Goal: Transaction & Acquisition: Purchase product/service

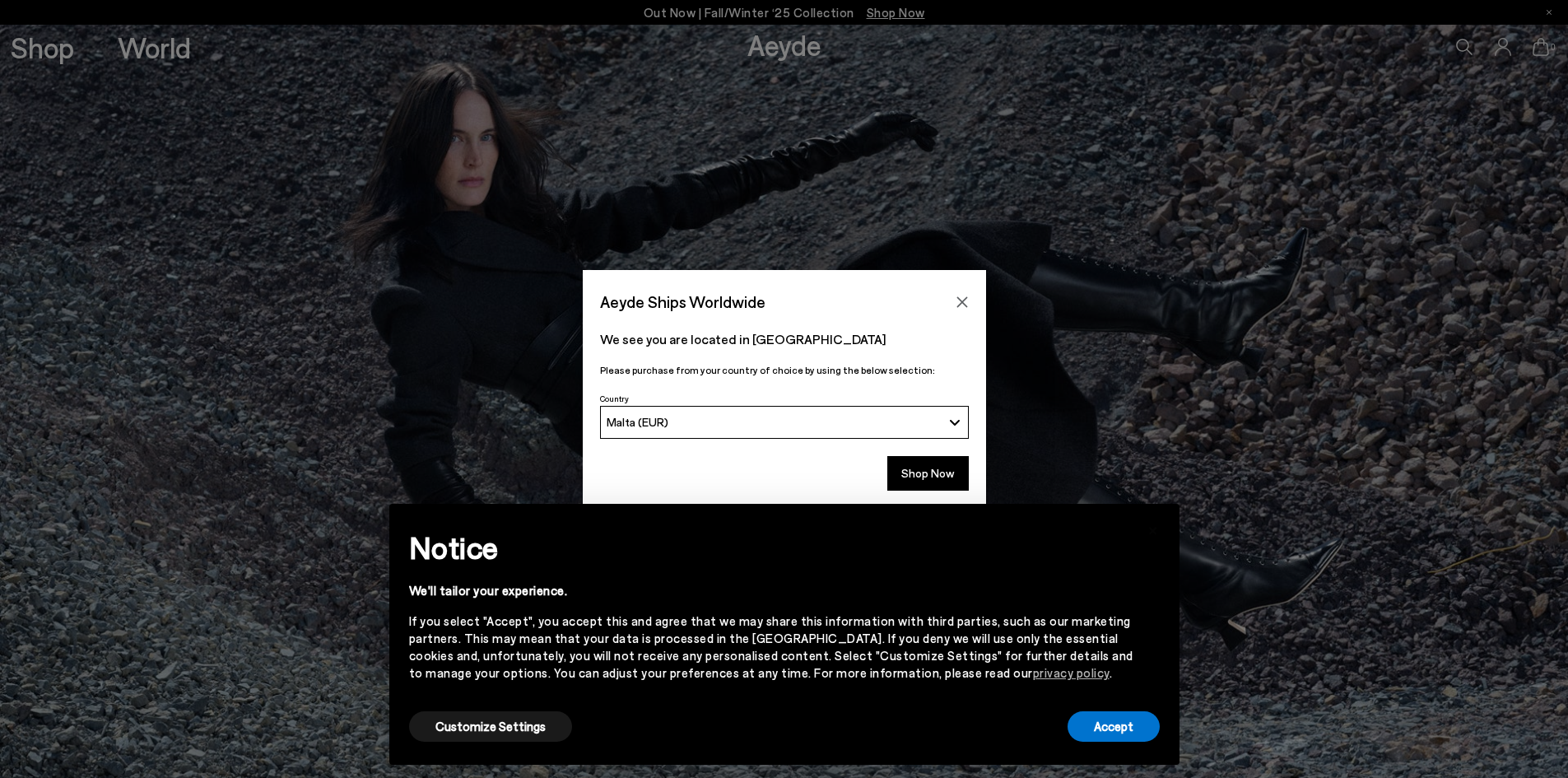
click at [1134, 708] on div "Accept" at bounding box center [1114, 727] width 92 height 37
click at [1134, 718] on button "Accept" at bounding box center [1114, 726] width 92 height 30
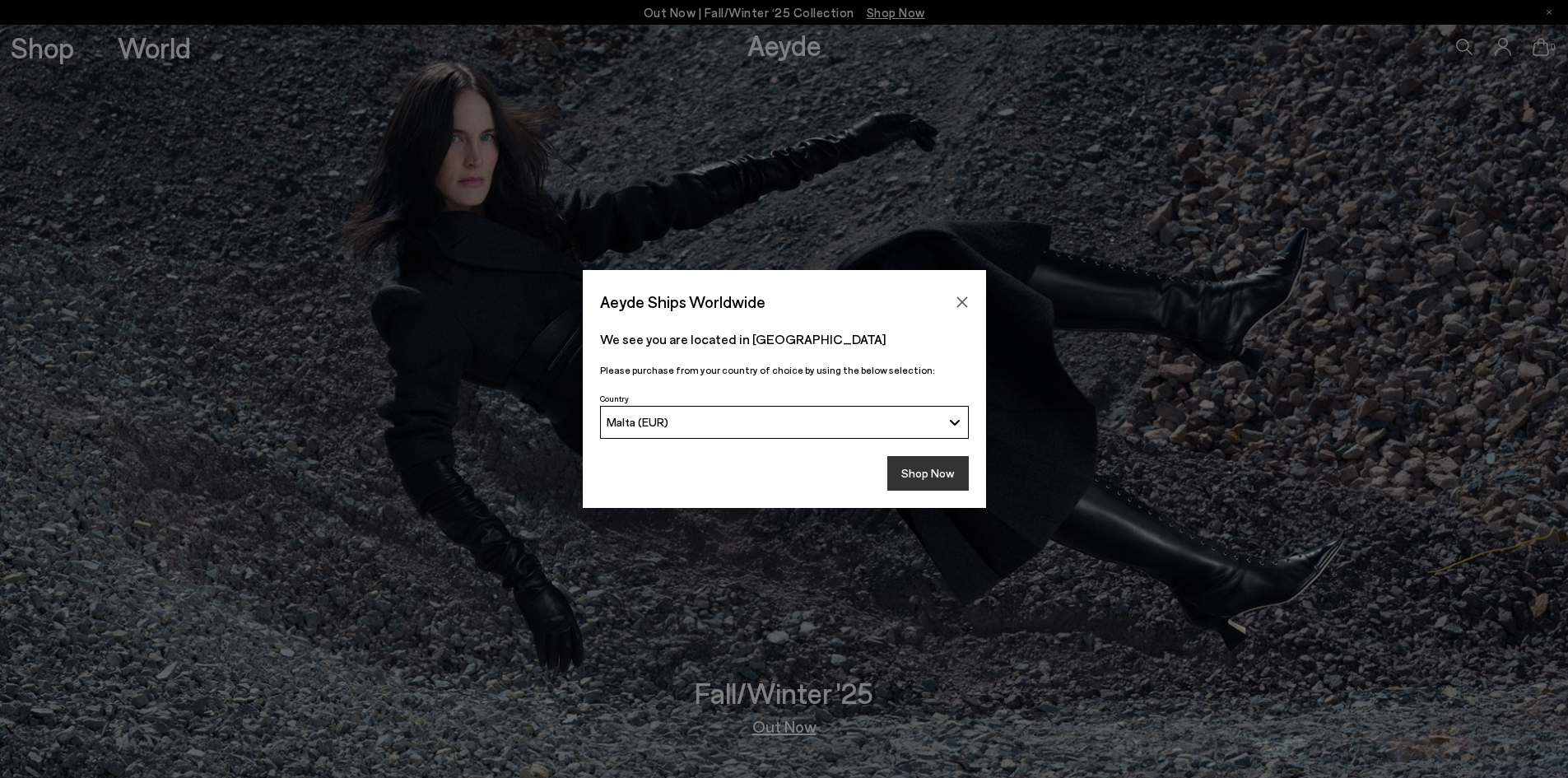
click at [935, 472] on button "Shop Now" at bounding box center [927, 473] width 81 height 34
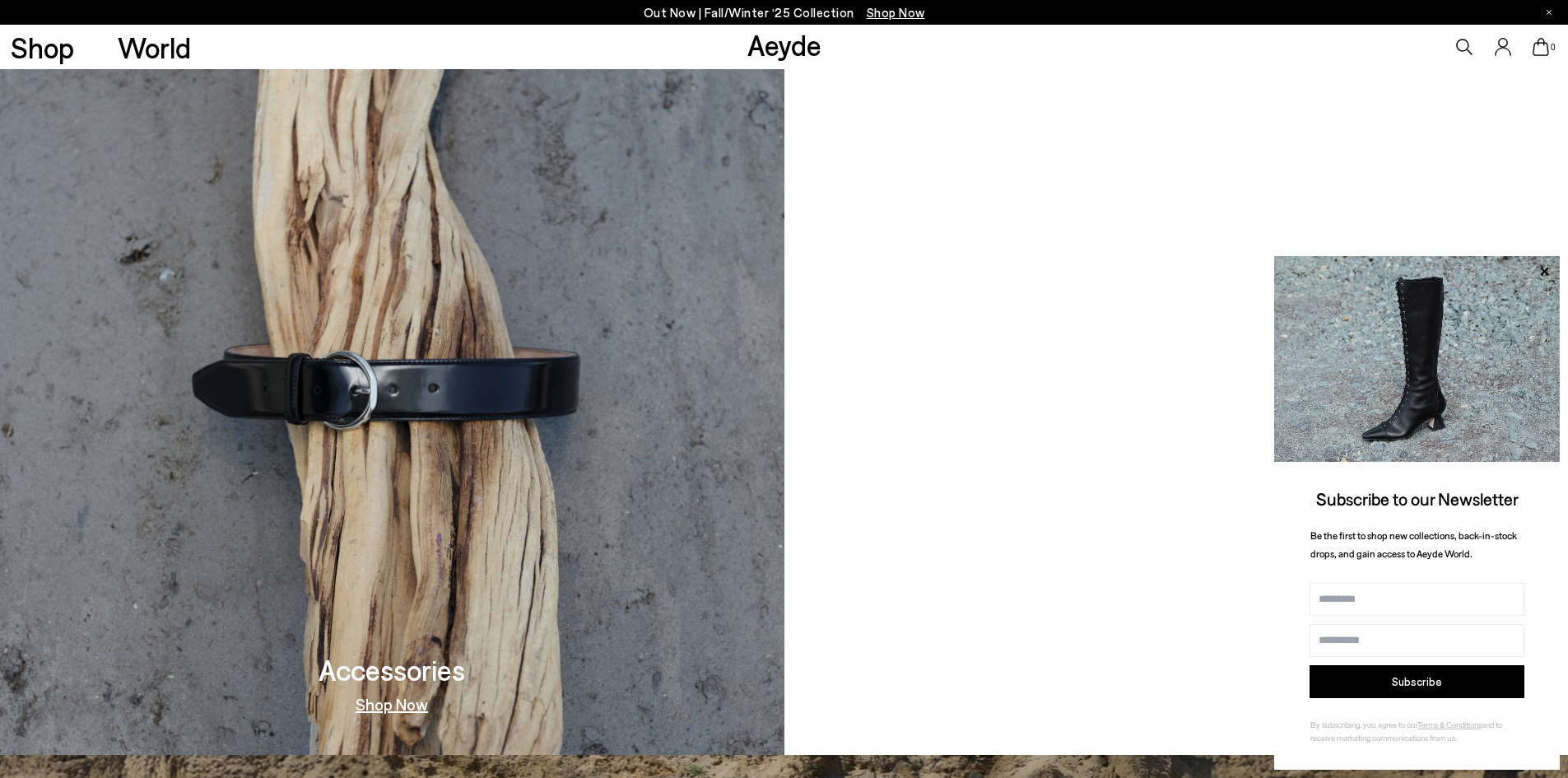
scroll to position [2057, 0]
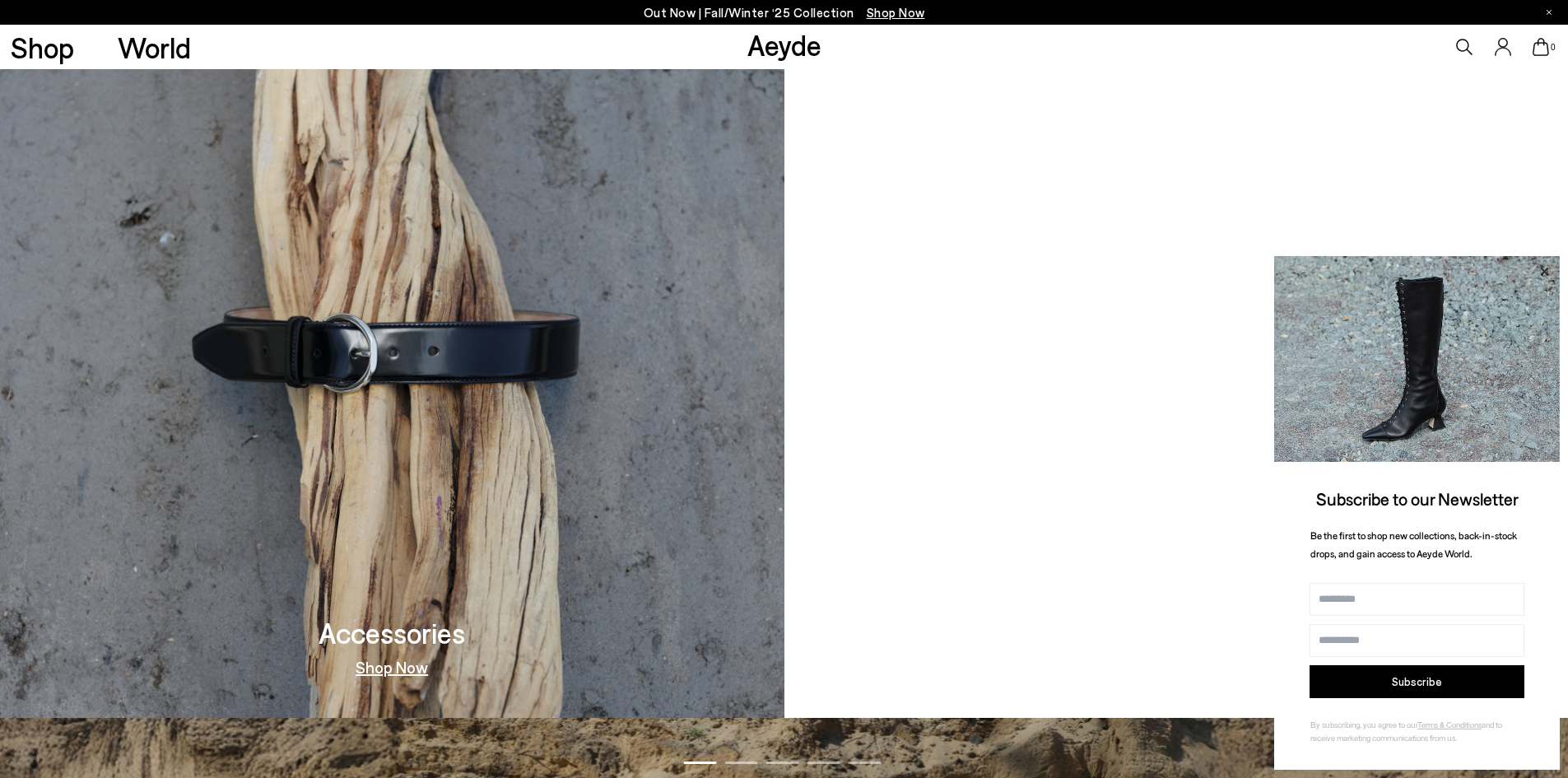
click at [1541, 269] on icon at bounding box center [1544, 272] width 22 height 22
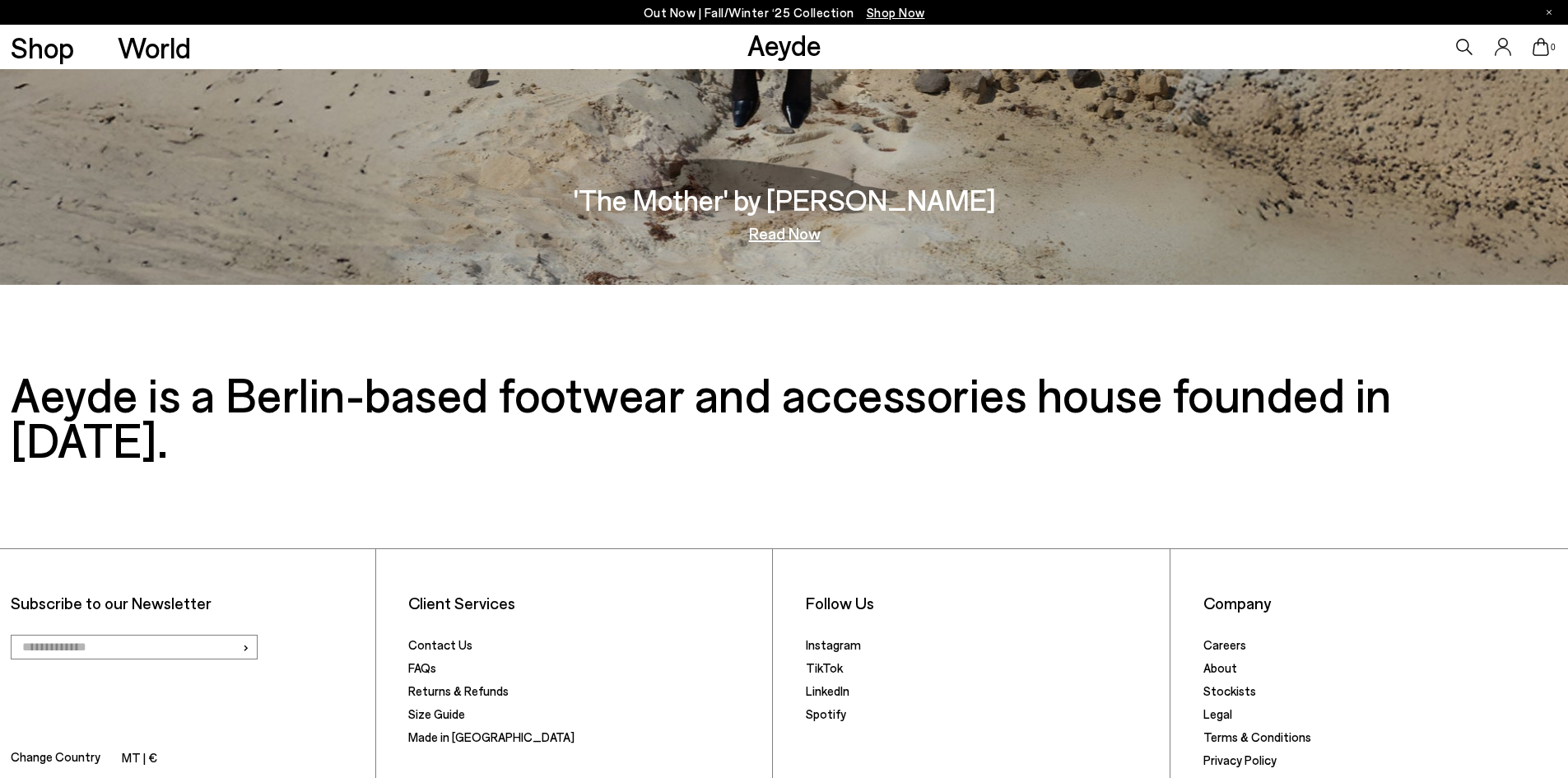
scroll to position [3375, 0]
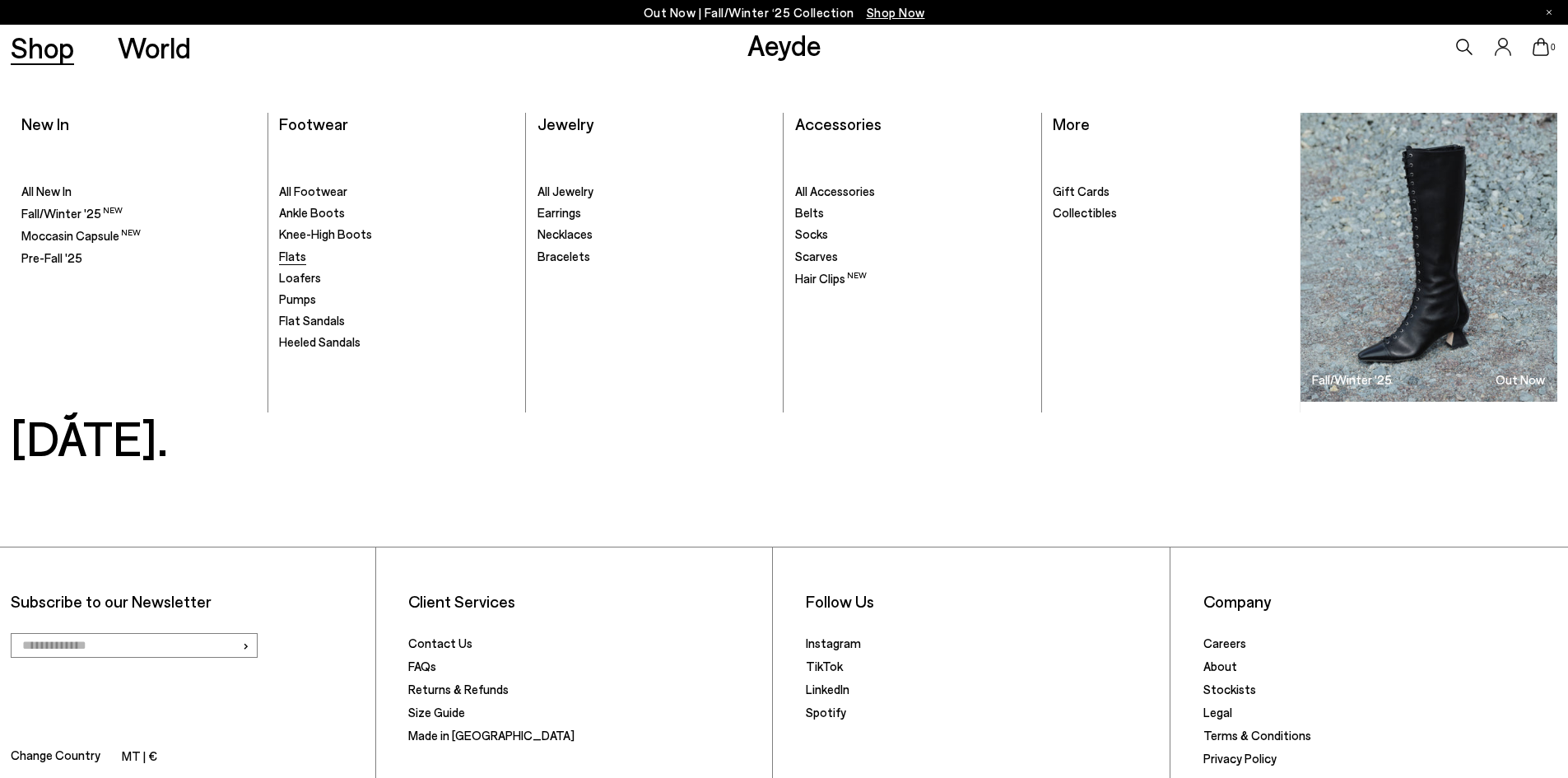
click at [286, 263] on span "Flats" at bounding box center [292, 255] width 27 height 15
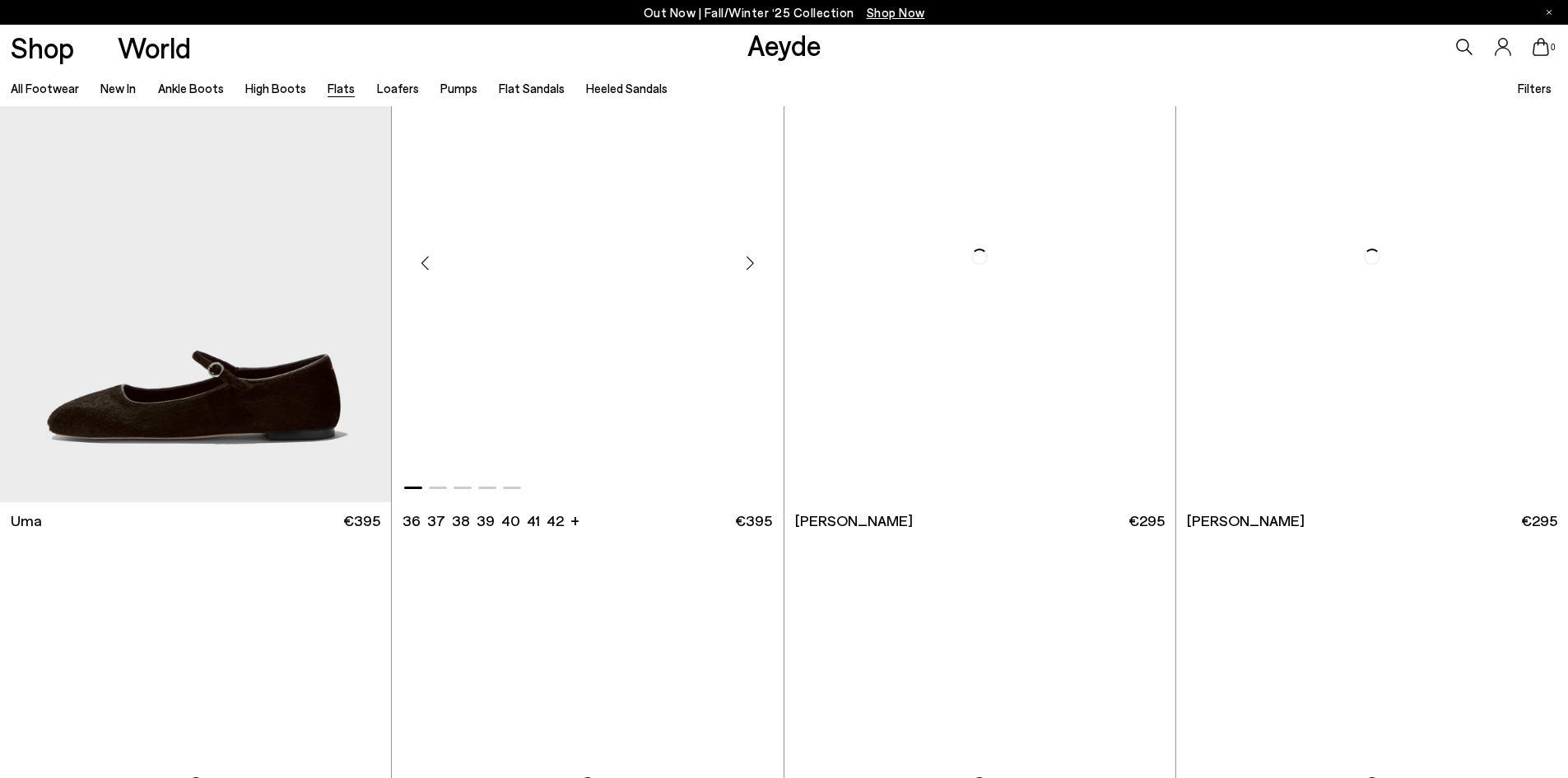
scroll to position [82, 0]
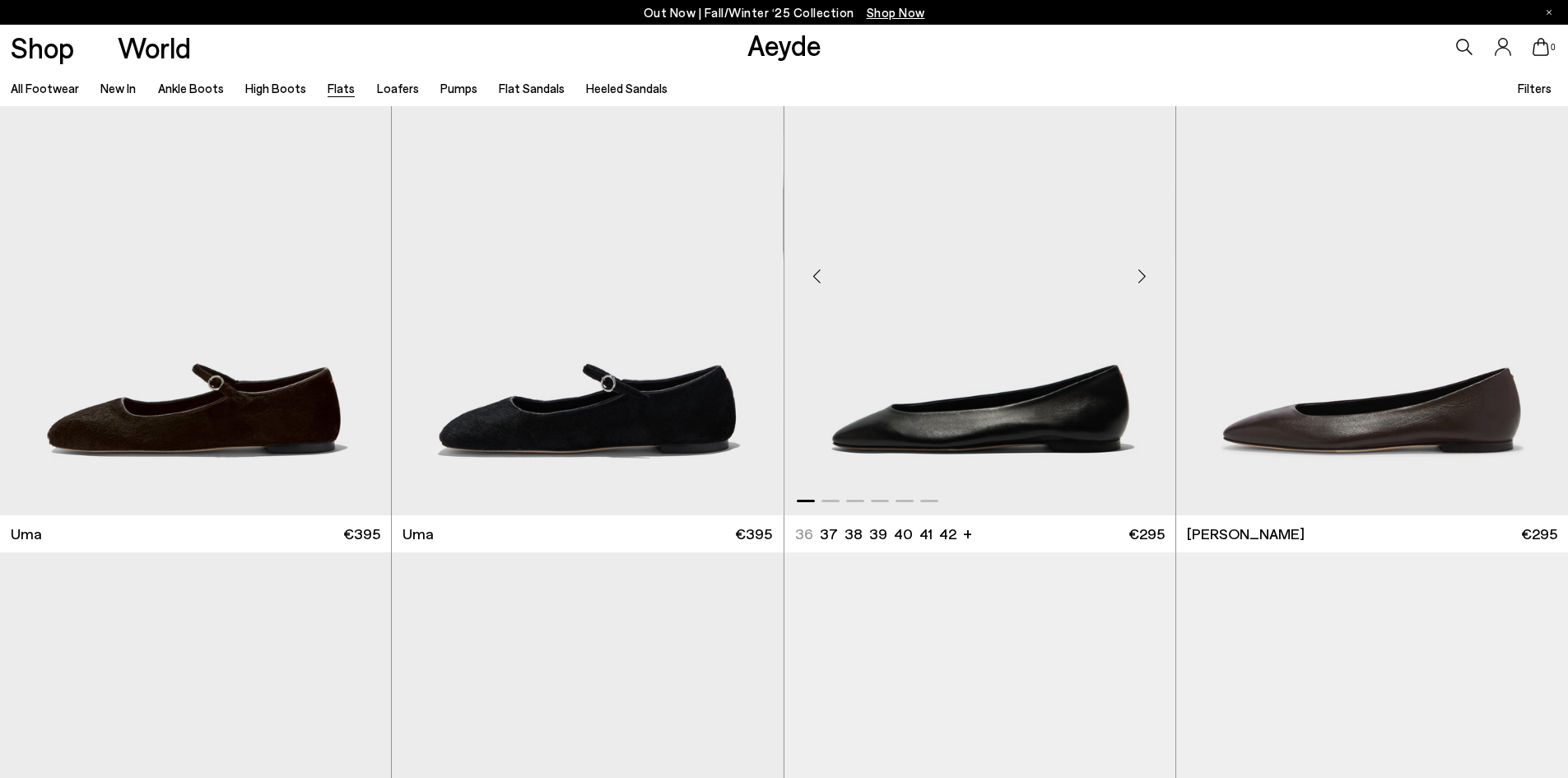
click at [1150, 278] on div "Next slide" at bounding box center [1142, 277] width 49 height 49
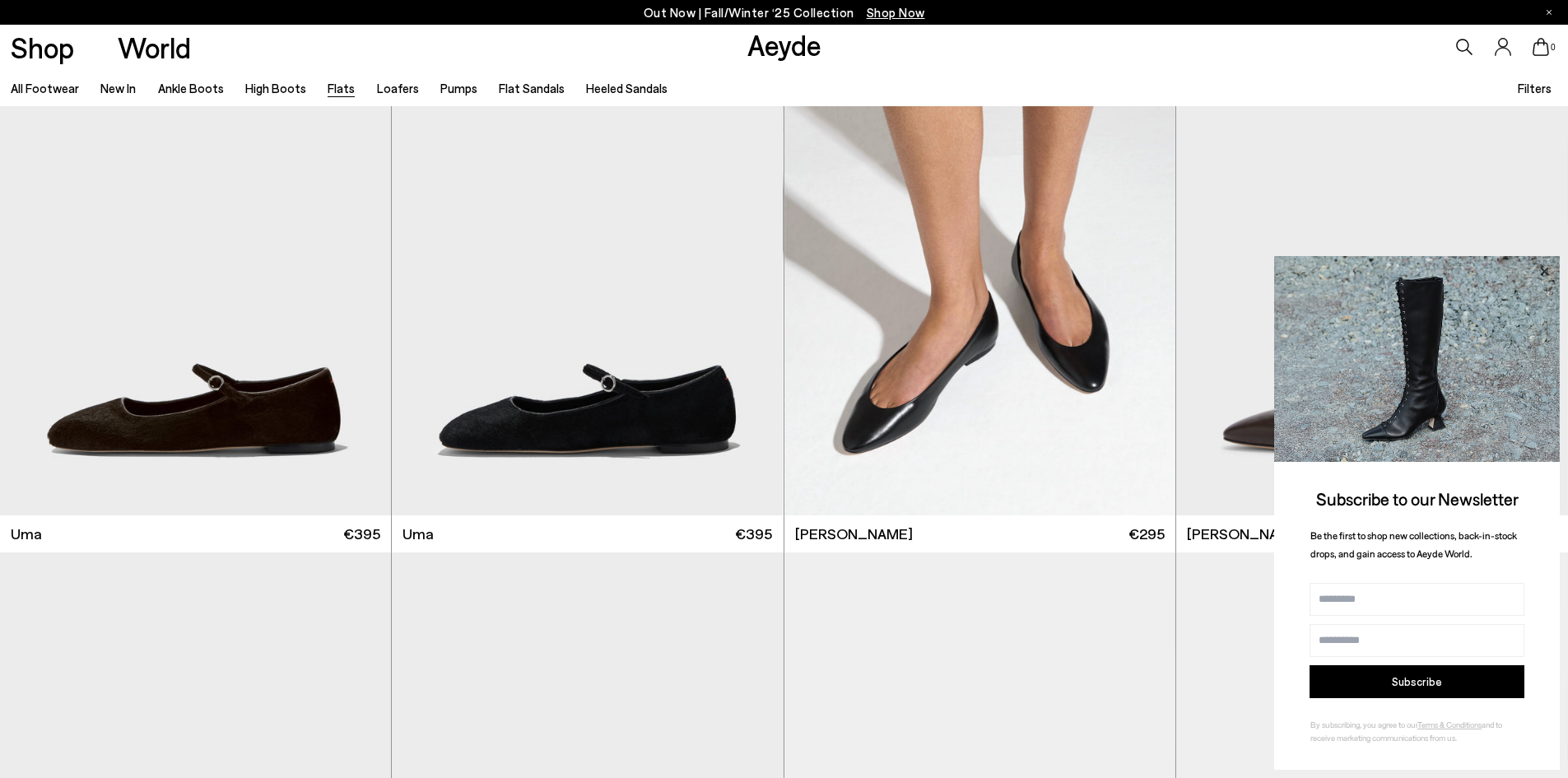
click at [1542, 267] on icon at bounding box center [1544, 272] width 22 height 22
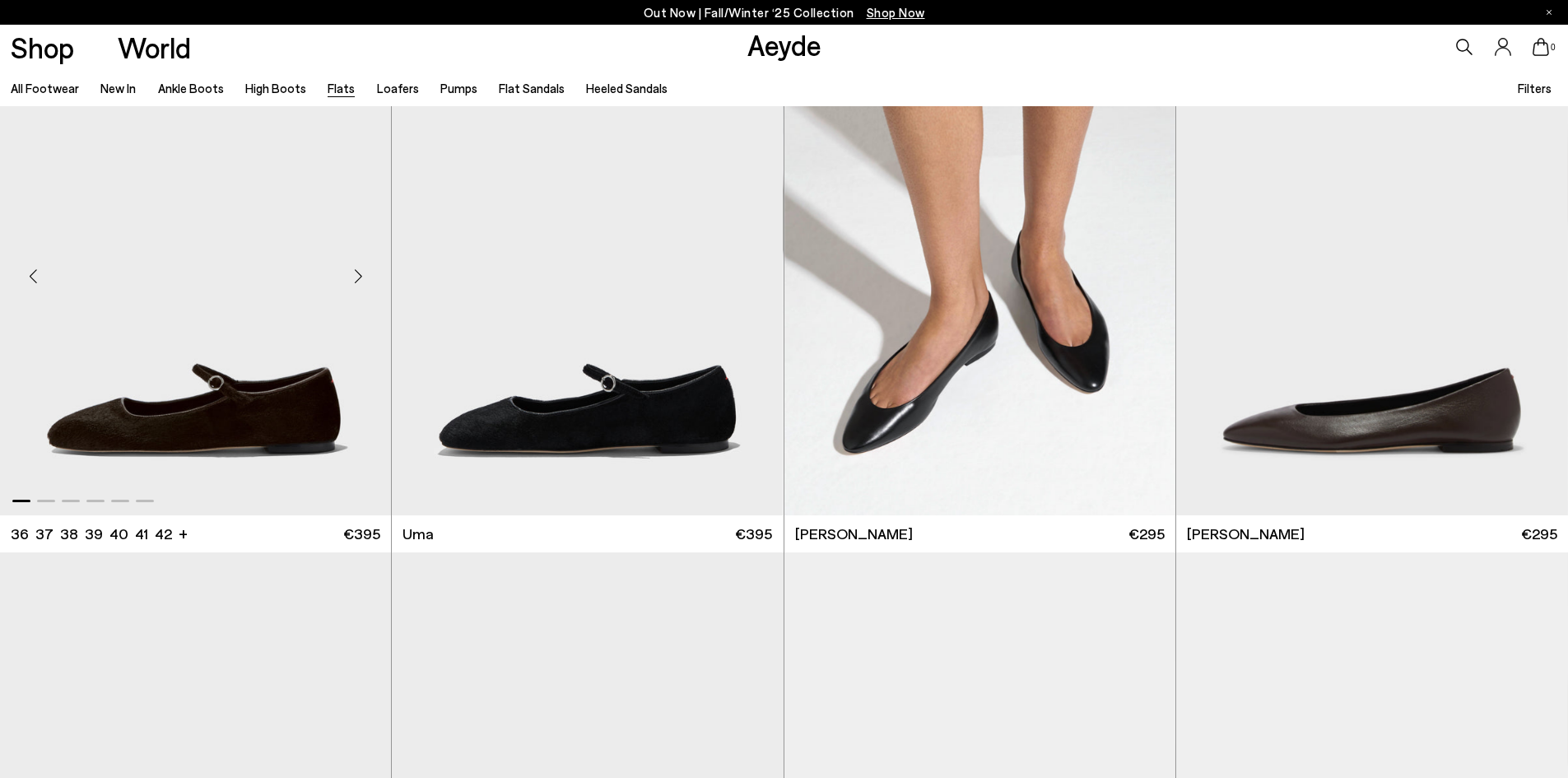
click at [357, 279] on div "Next slide" at bounding box center [358, 277] width 49 height 49
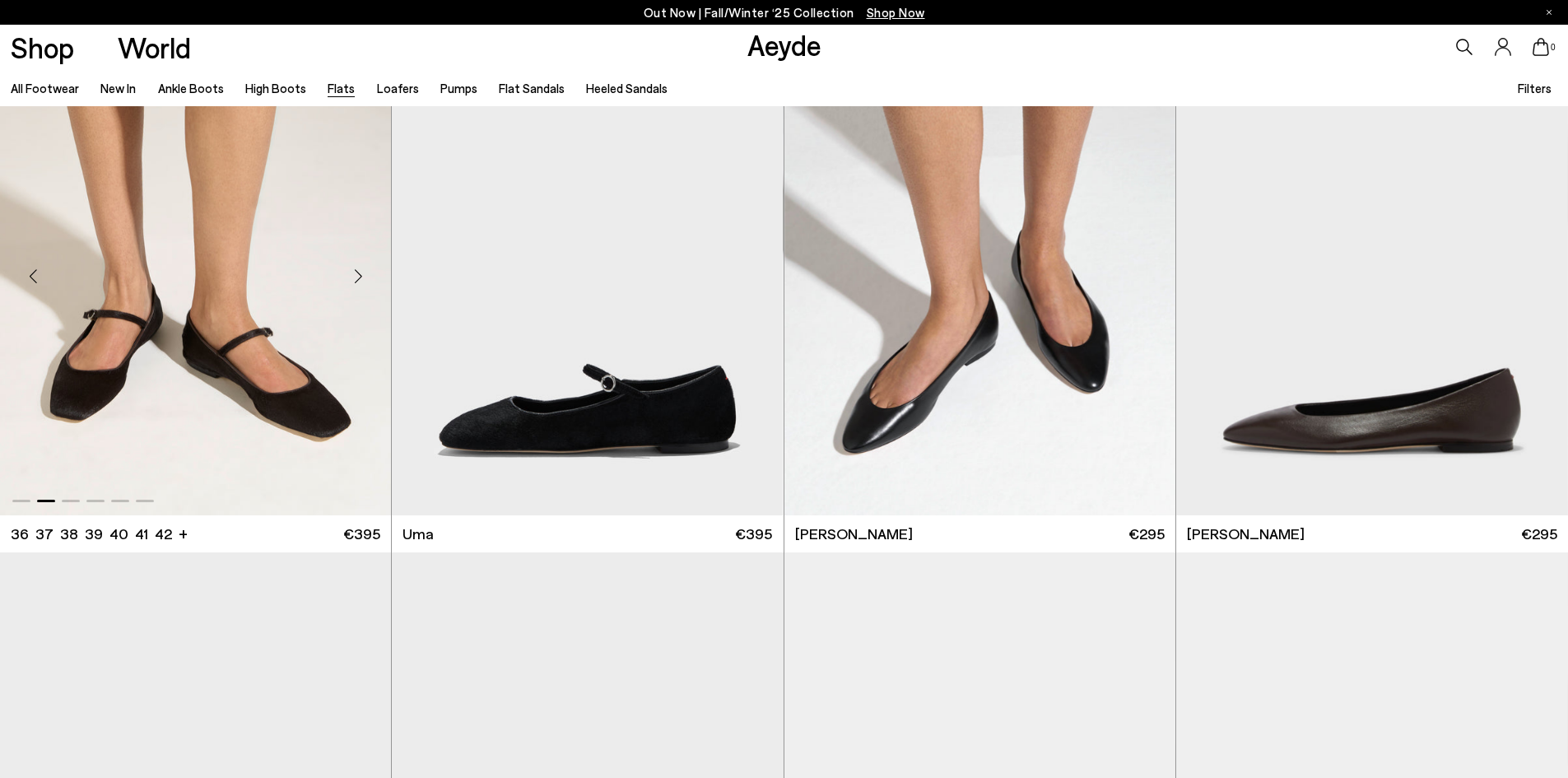
click at [357, 279] on div "Next slide" at bounding box center [358, 277] width 49 height 49
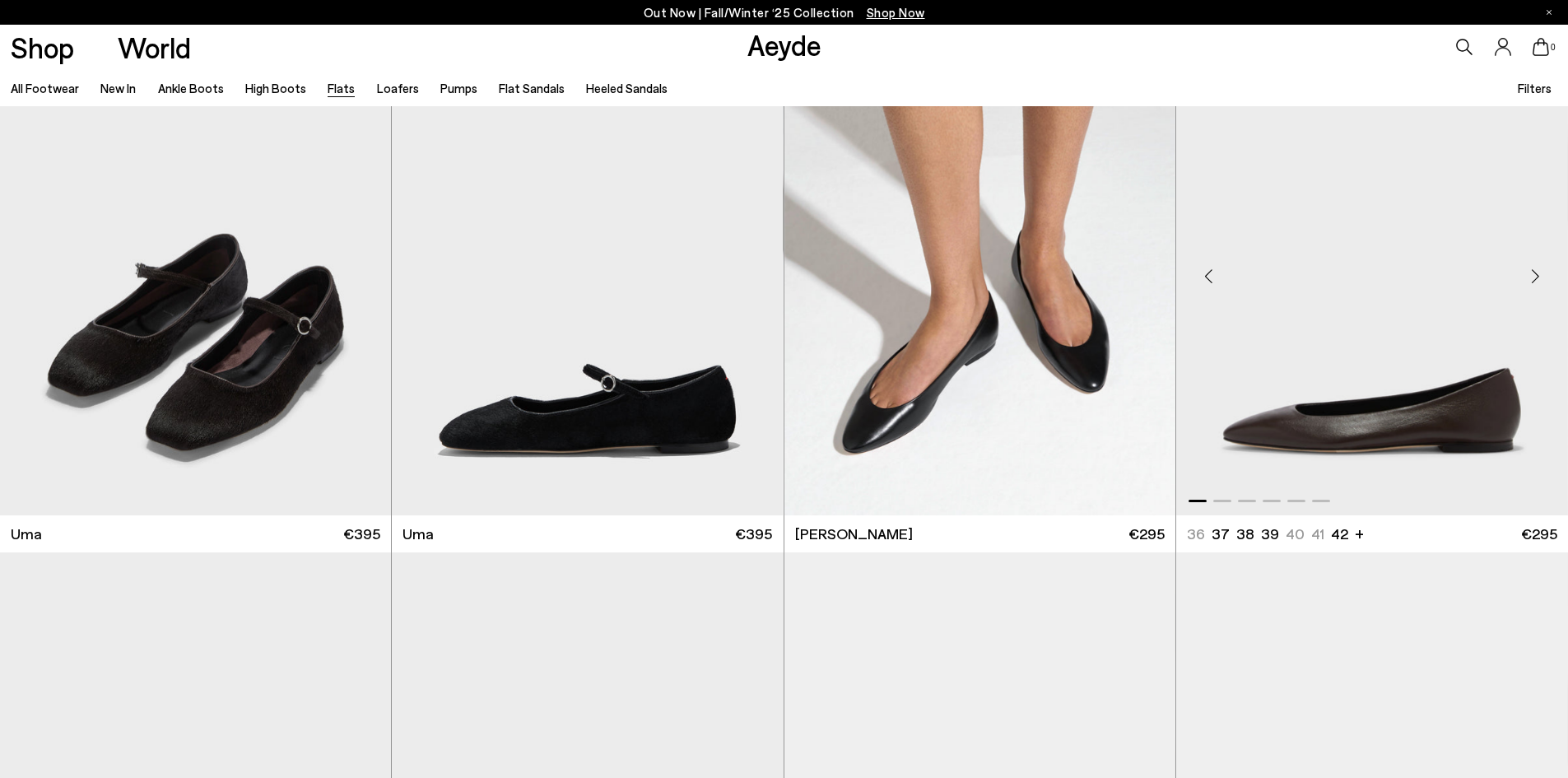
click at [1530, 271] on div "Next slide" at bounding box center [1536, 277] width 49 height 49
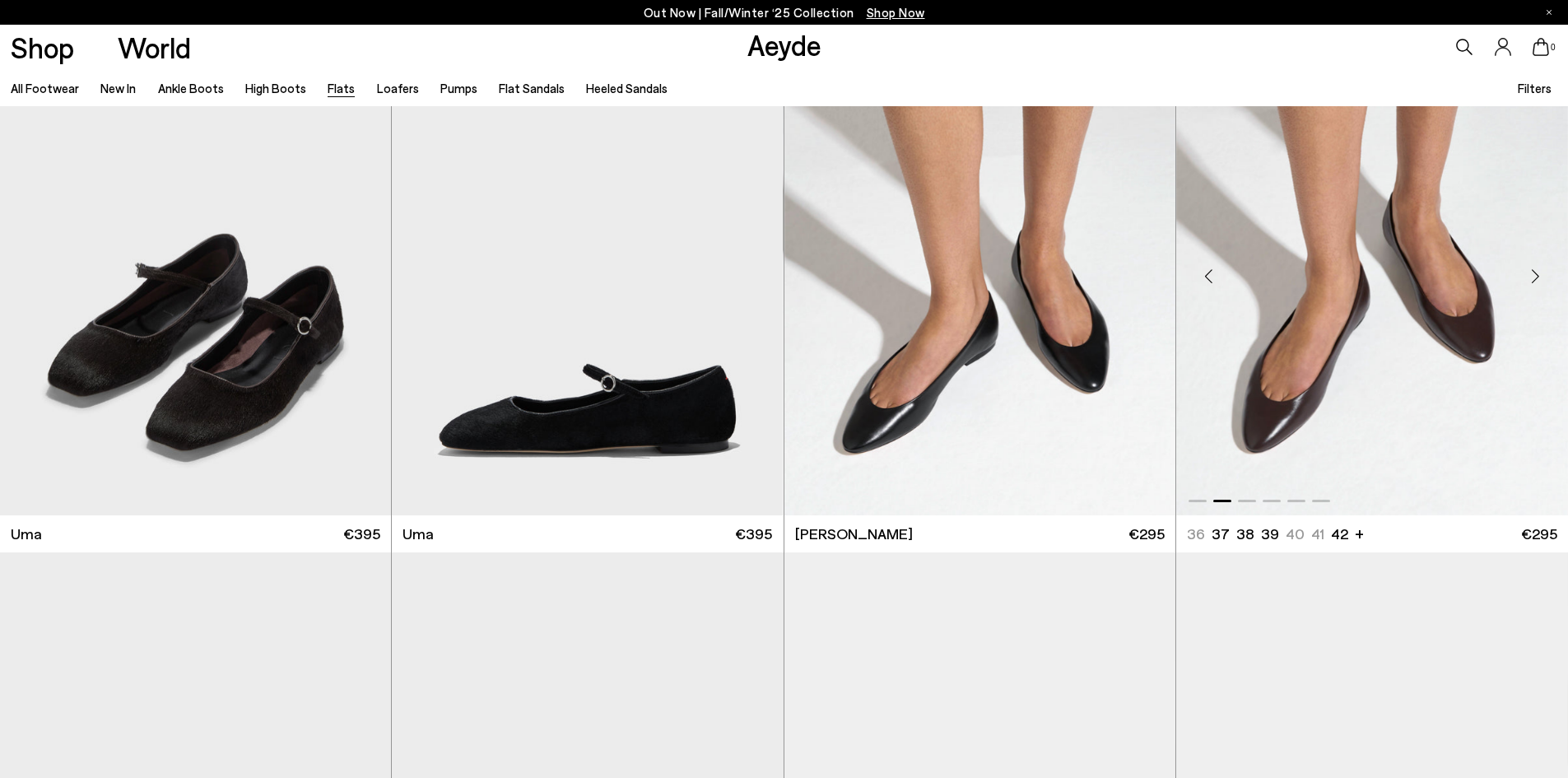
click at [1530, 271] on div "Next slide" at bounding box center [1536, 277] width 49 height 49
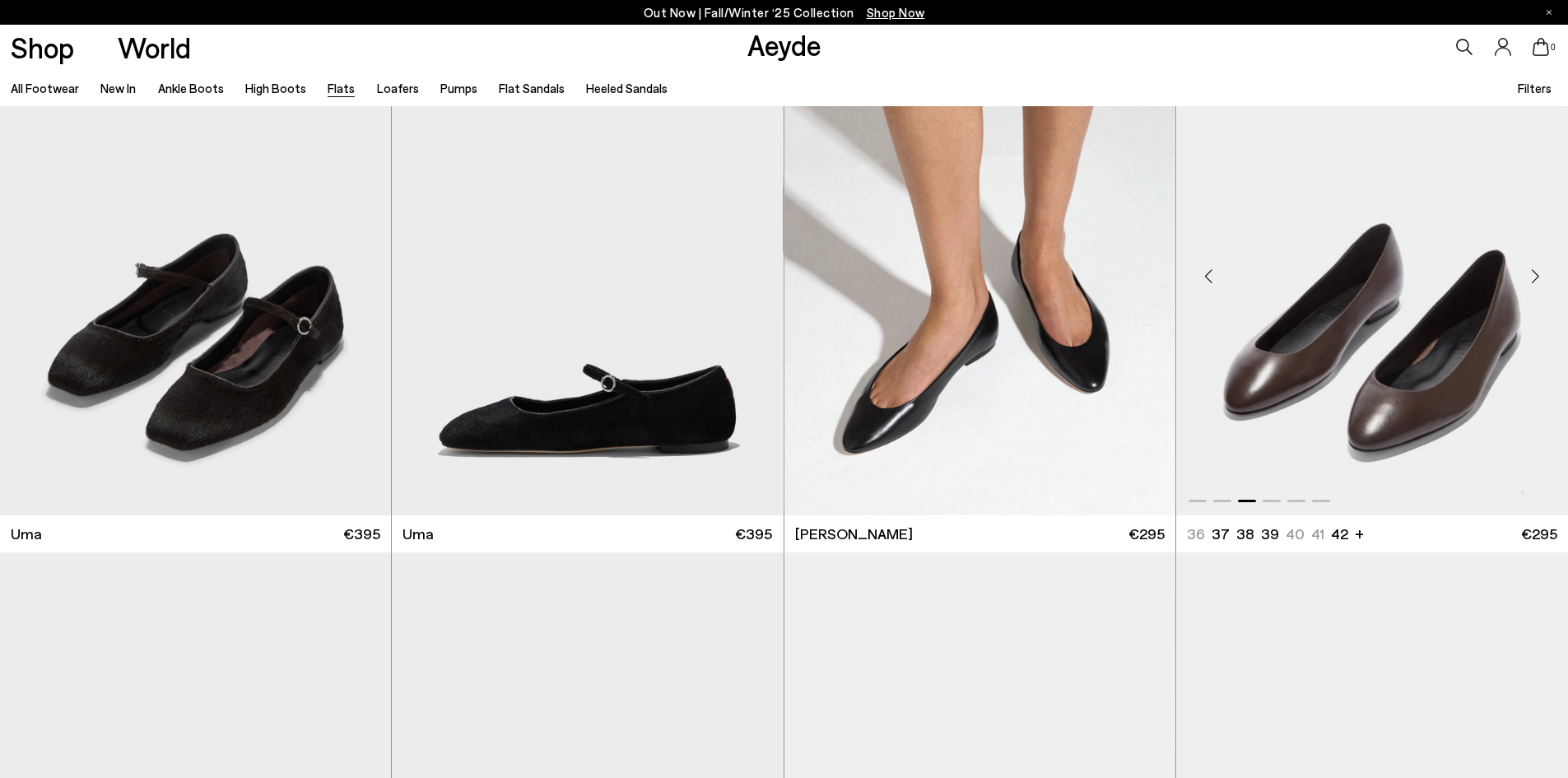
click at [1530, 271] on div "Next slide" at bounding box center [1536, 277] width 49 height 49
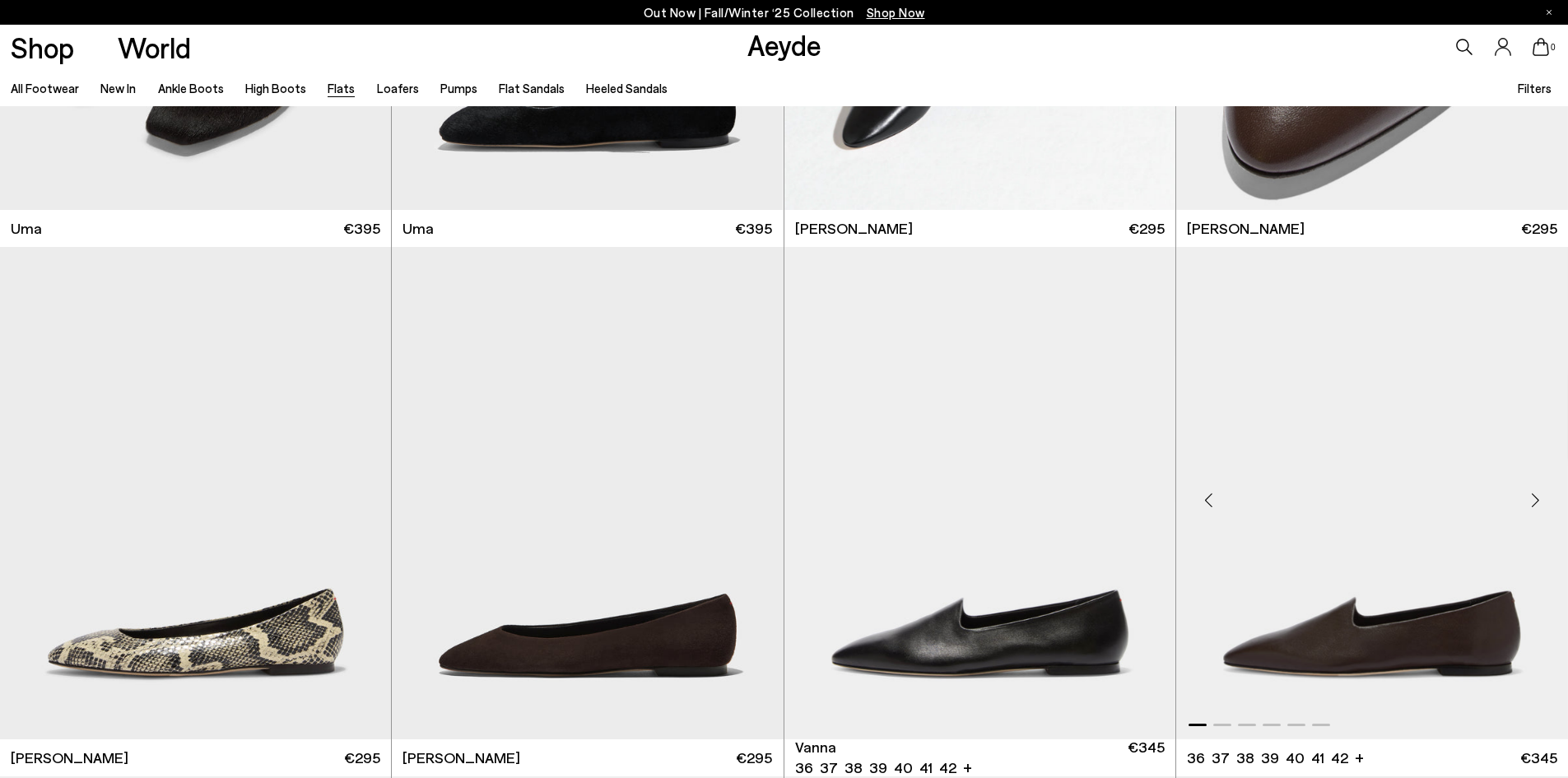
scroll to position [493, 0]
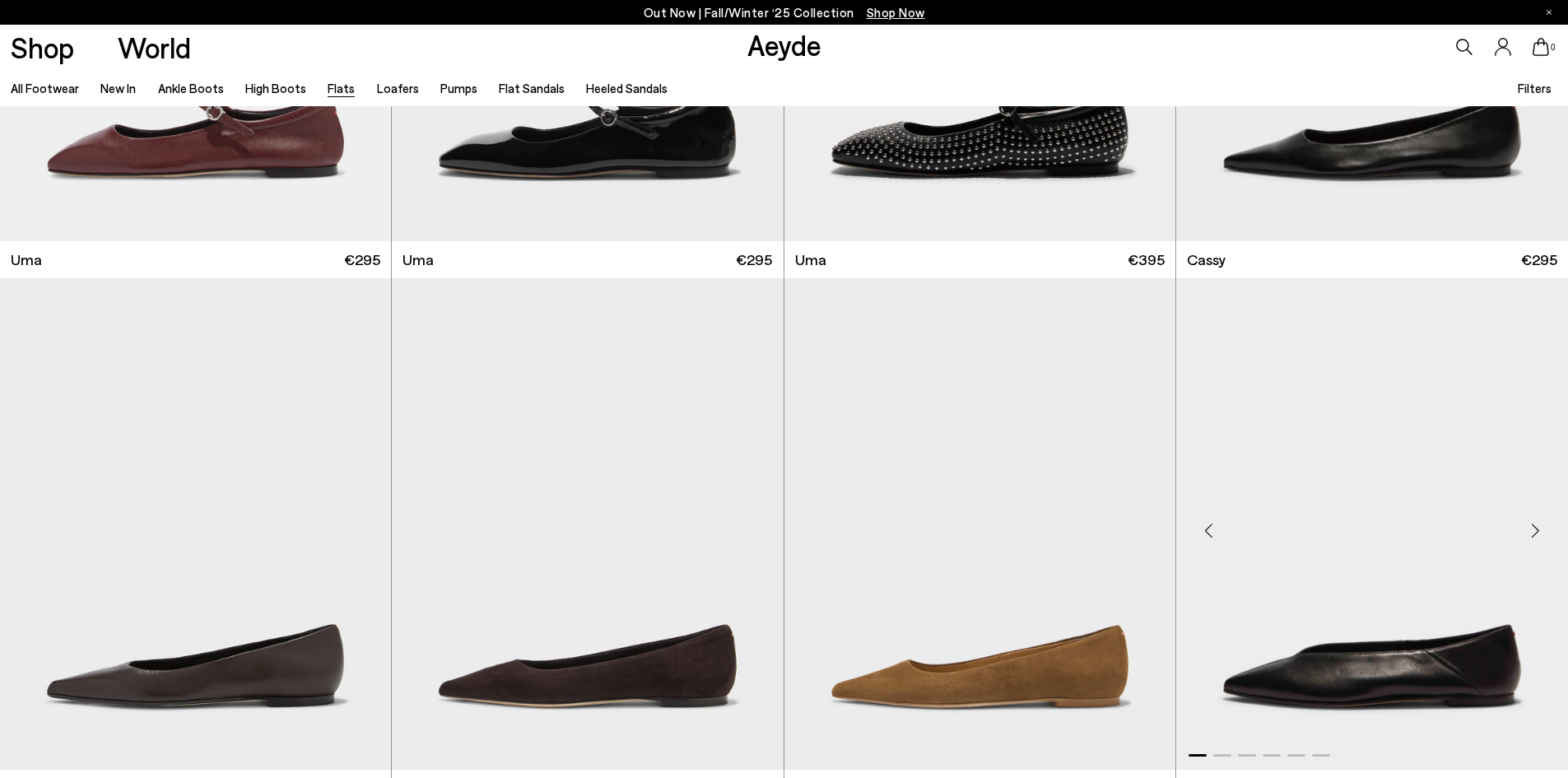
scroll to position [3045, 0]
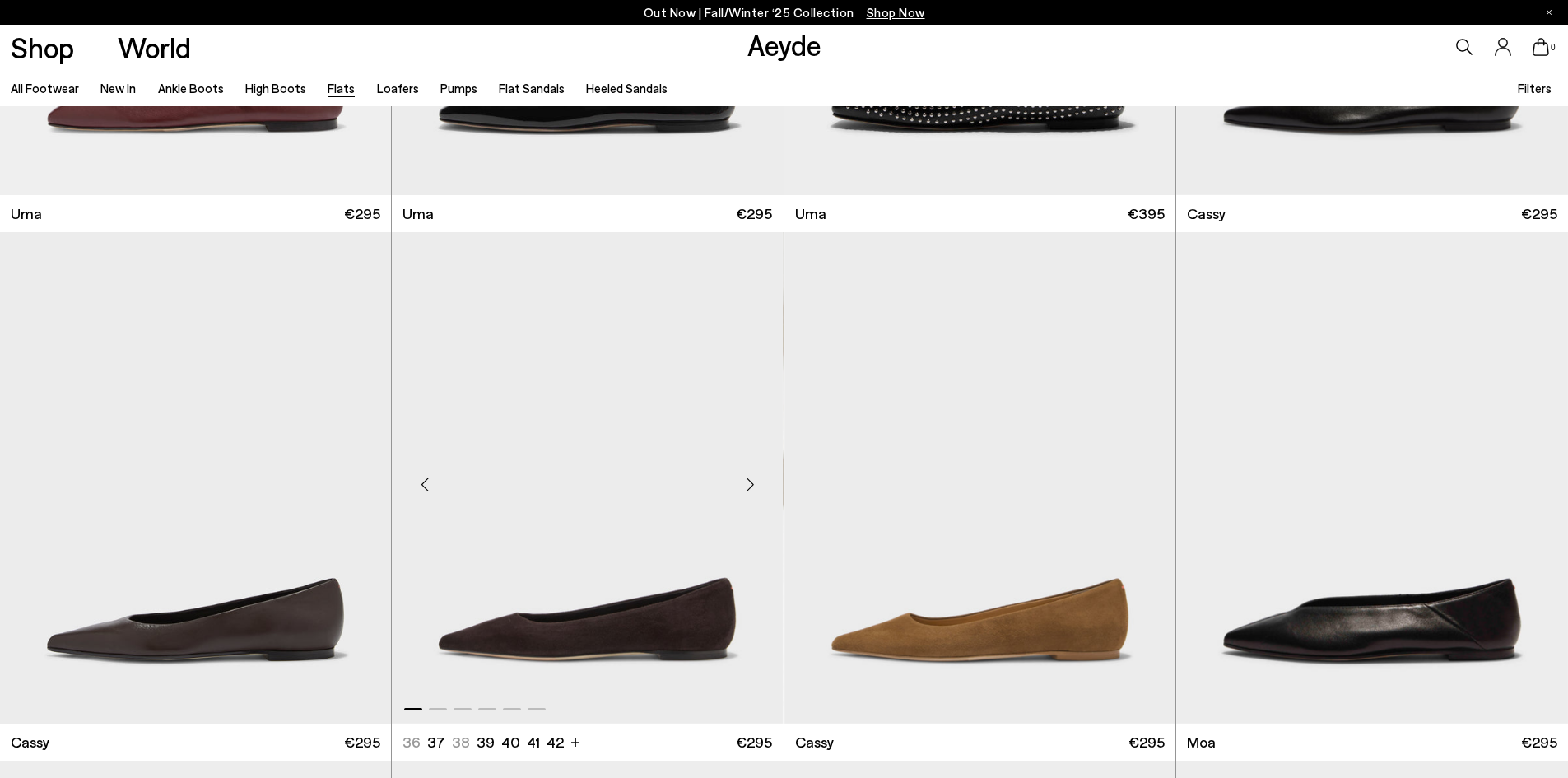
click at [748, 490] on div "Next slide" at bounding box center [751, 485] width 49 height 49
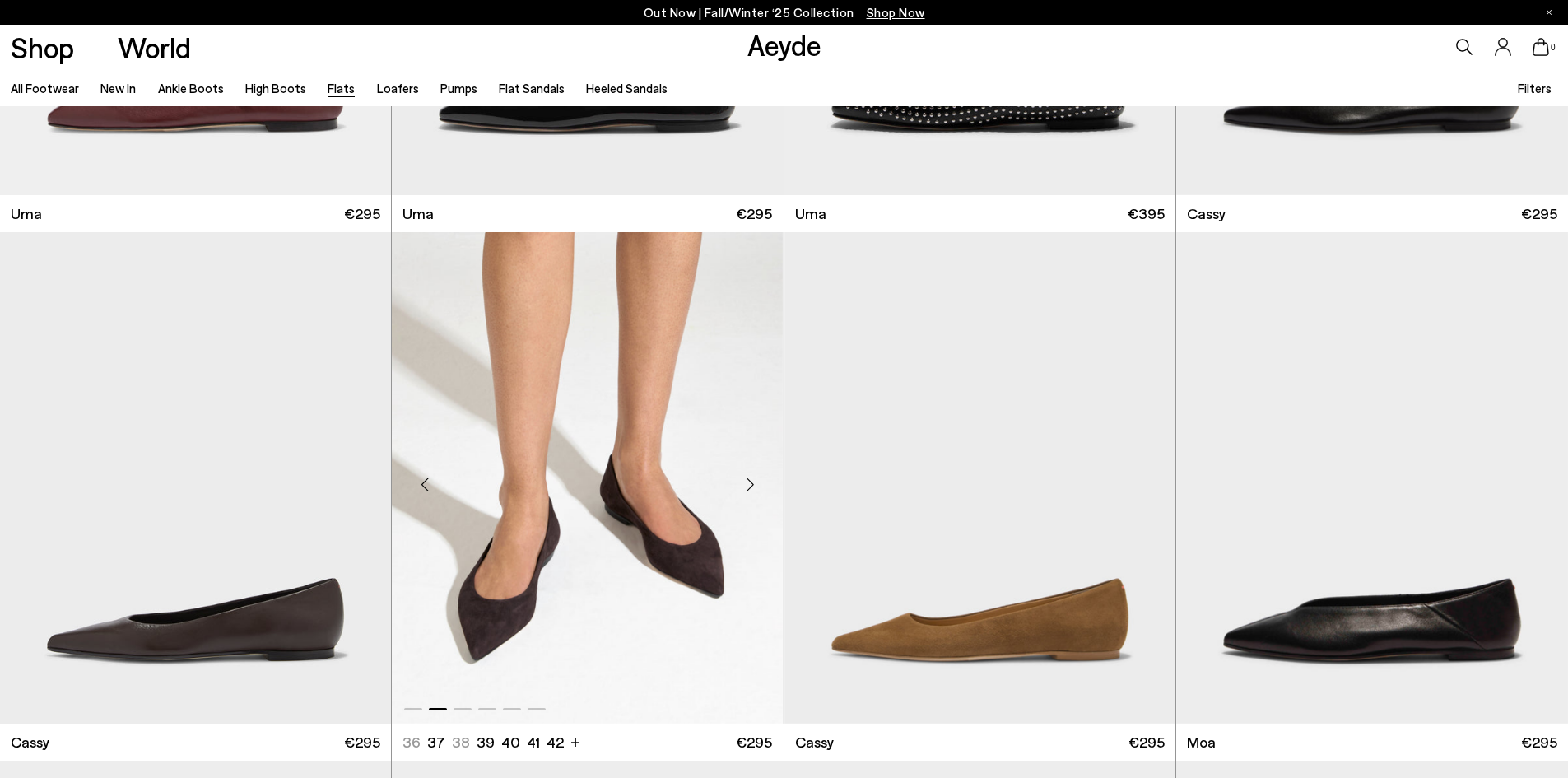
click at [748, 490] on div "Next slide" at bounding box center [751, 485] width 49 height 49
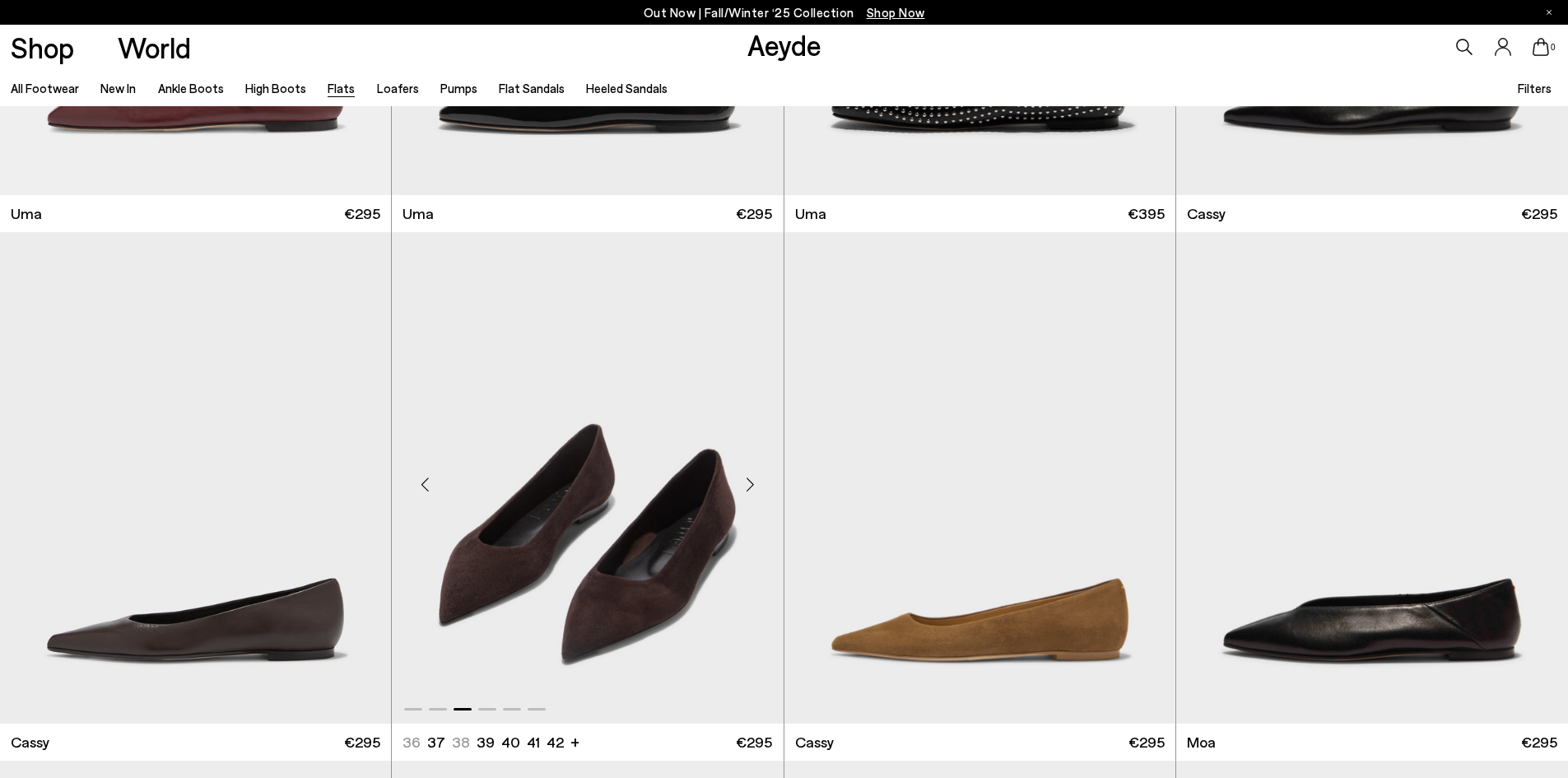
click at [698, 517] on img "3 / 6" at bounding box center [587, 478] width 392 height 492
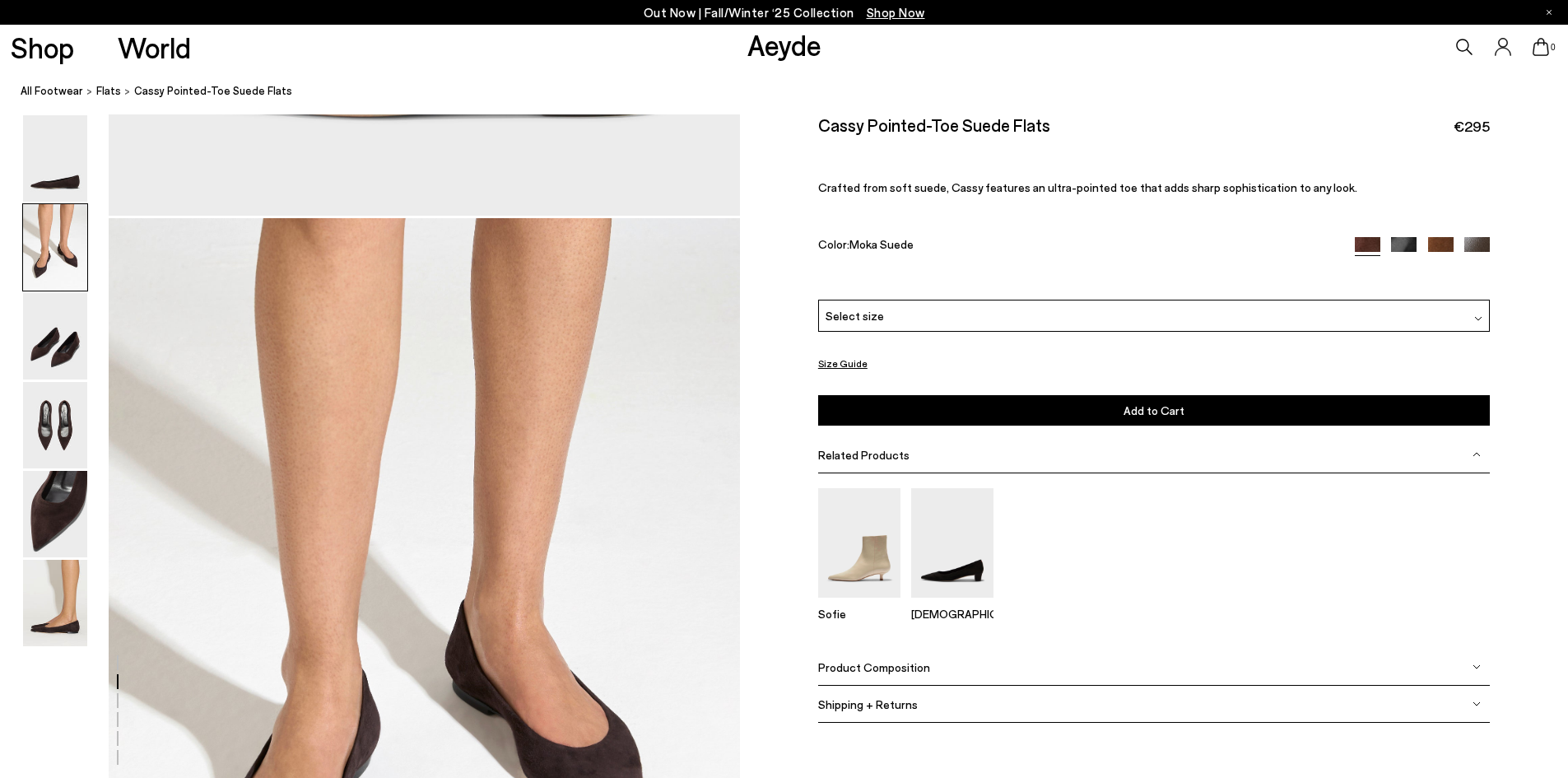
scroll to position [576, 0]
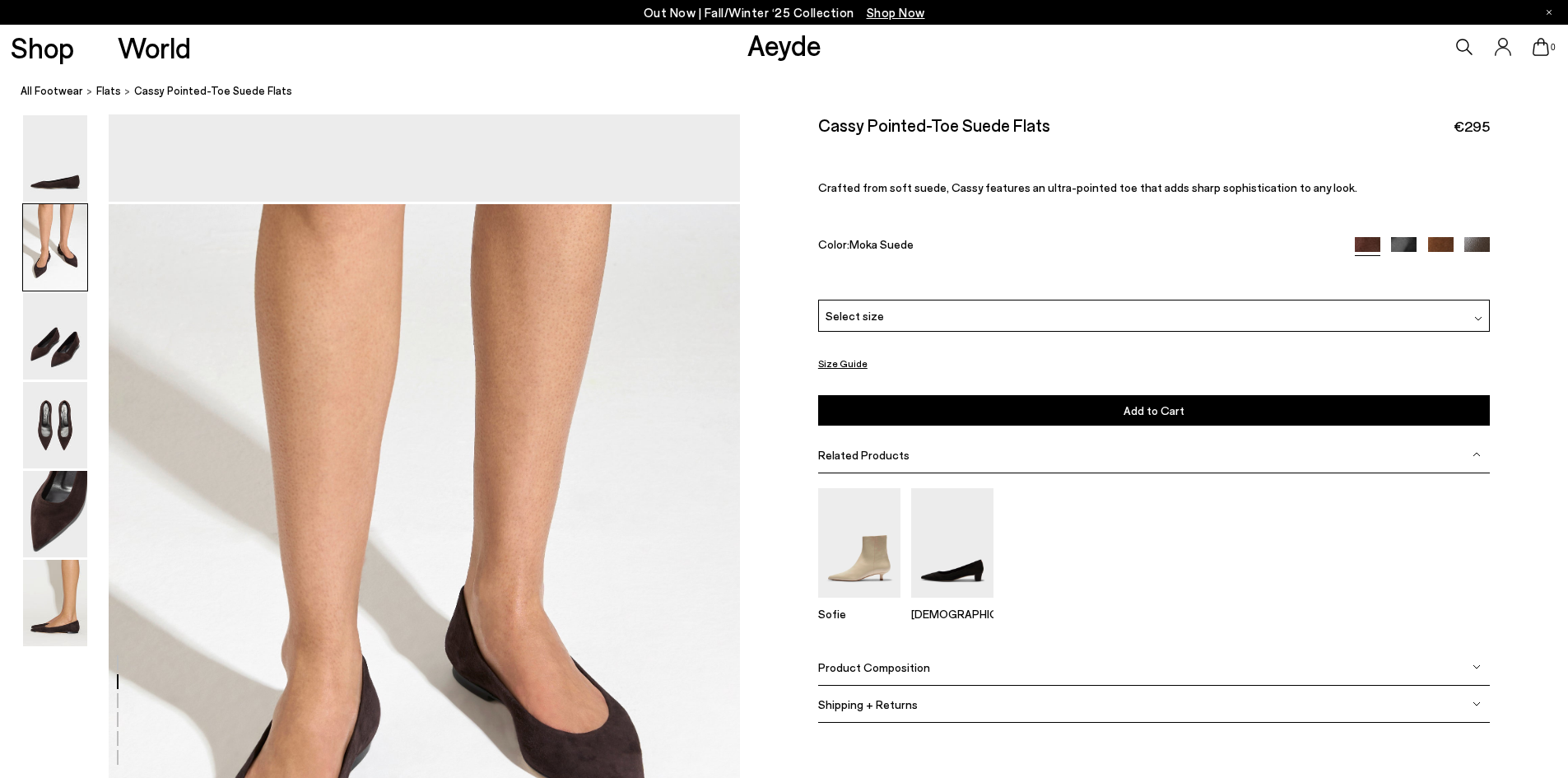
click at [1000, 318] on div "Select size" at bounding box center [1154, 315] width 672 height 32
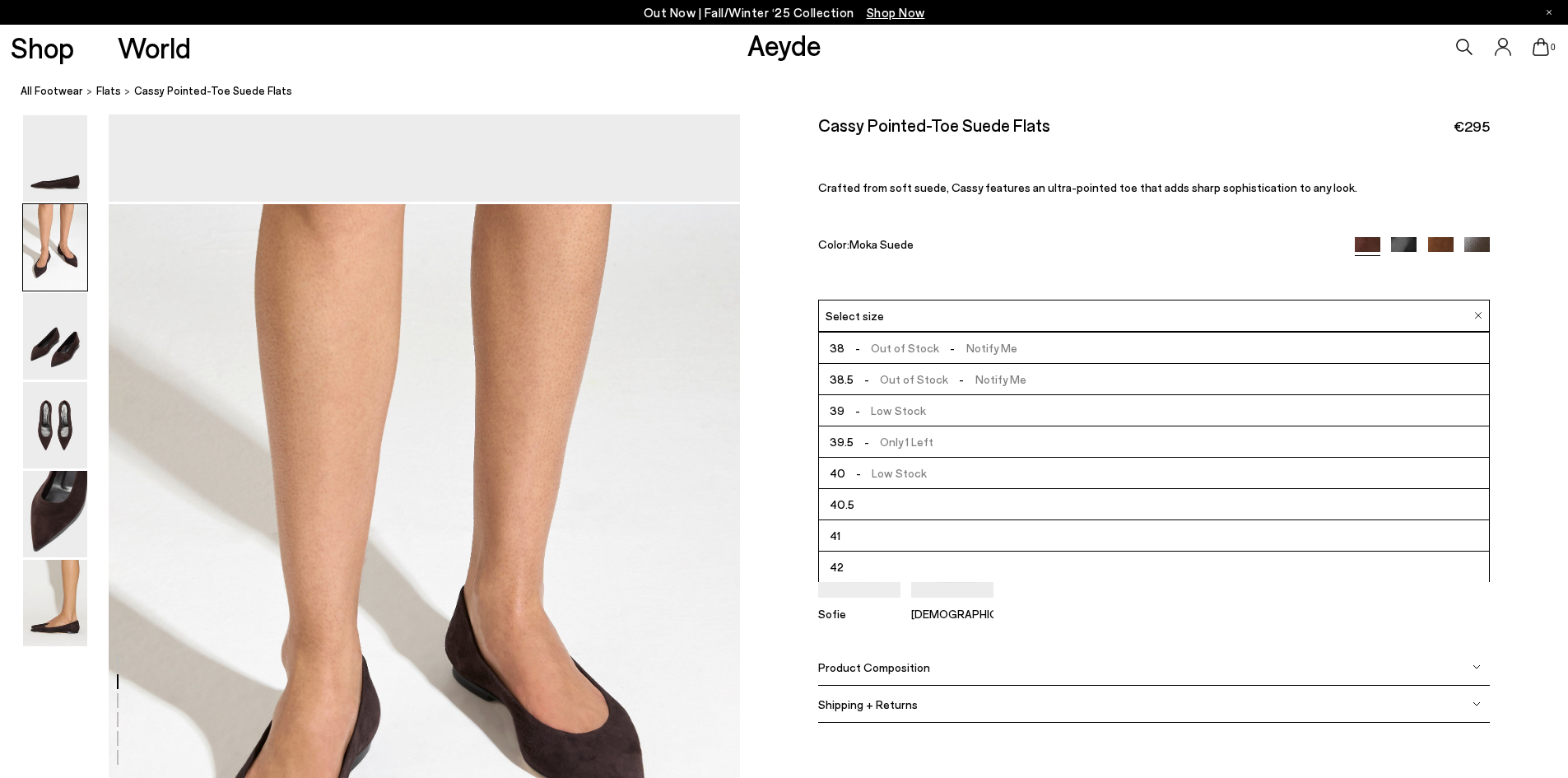
scroll to position [94, 0]
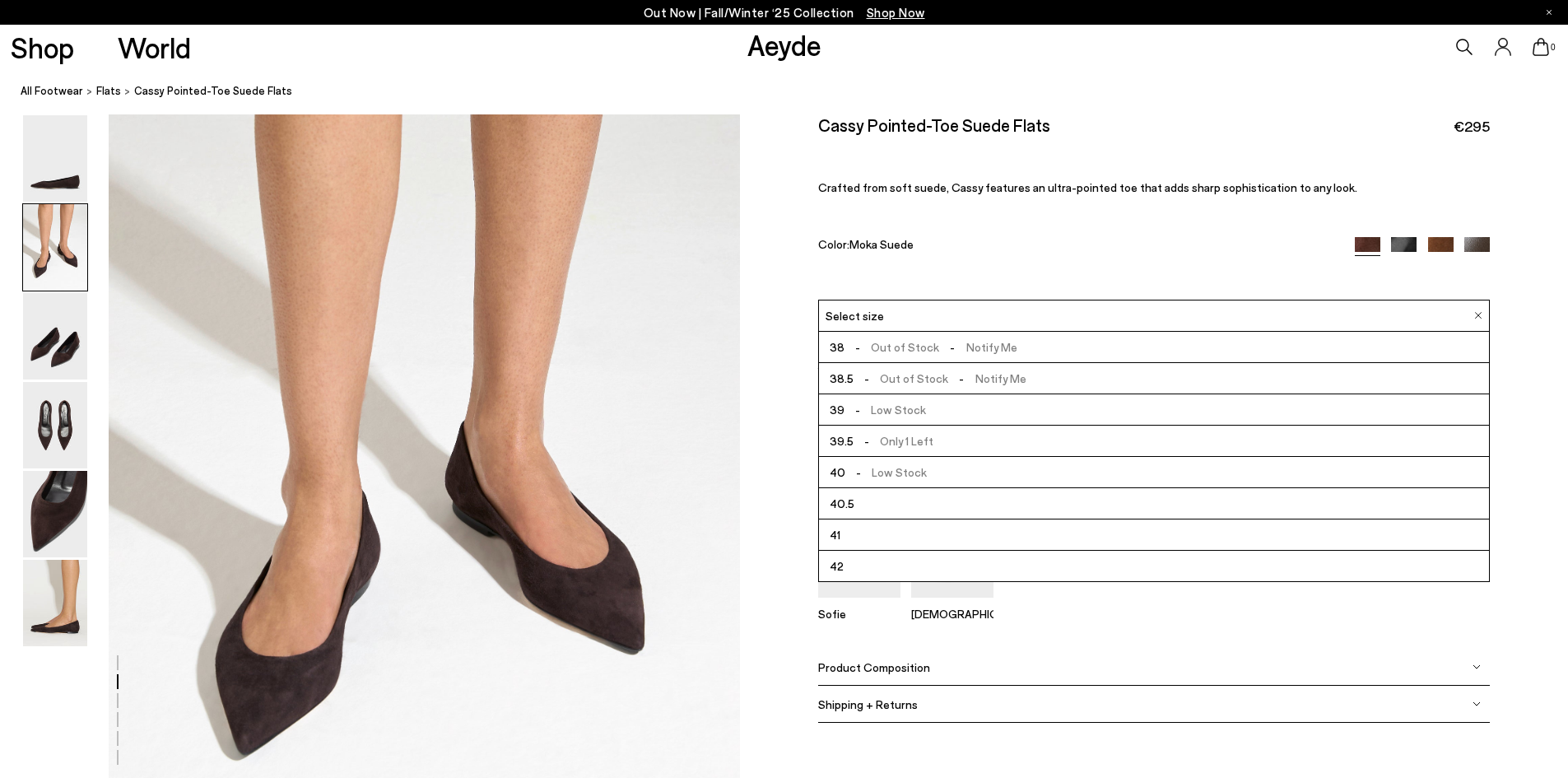
click at [888, 611] on div "Sofie" at bounding box center [860, 561] width 82 height 146
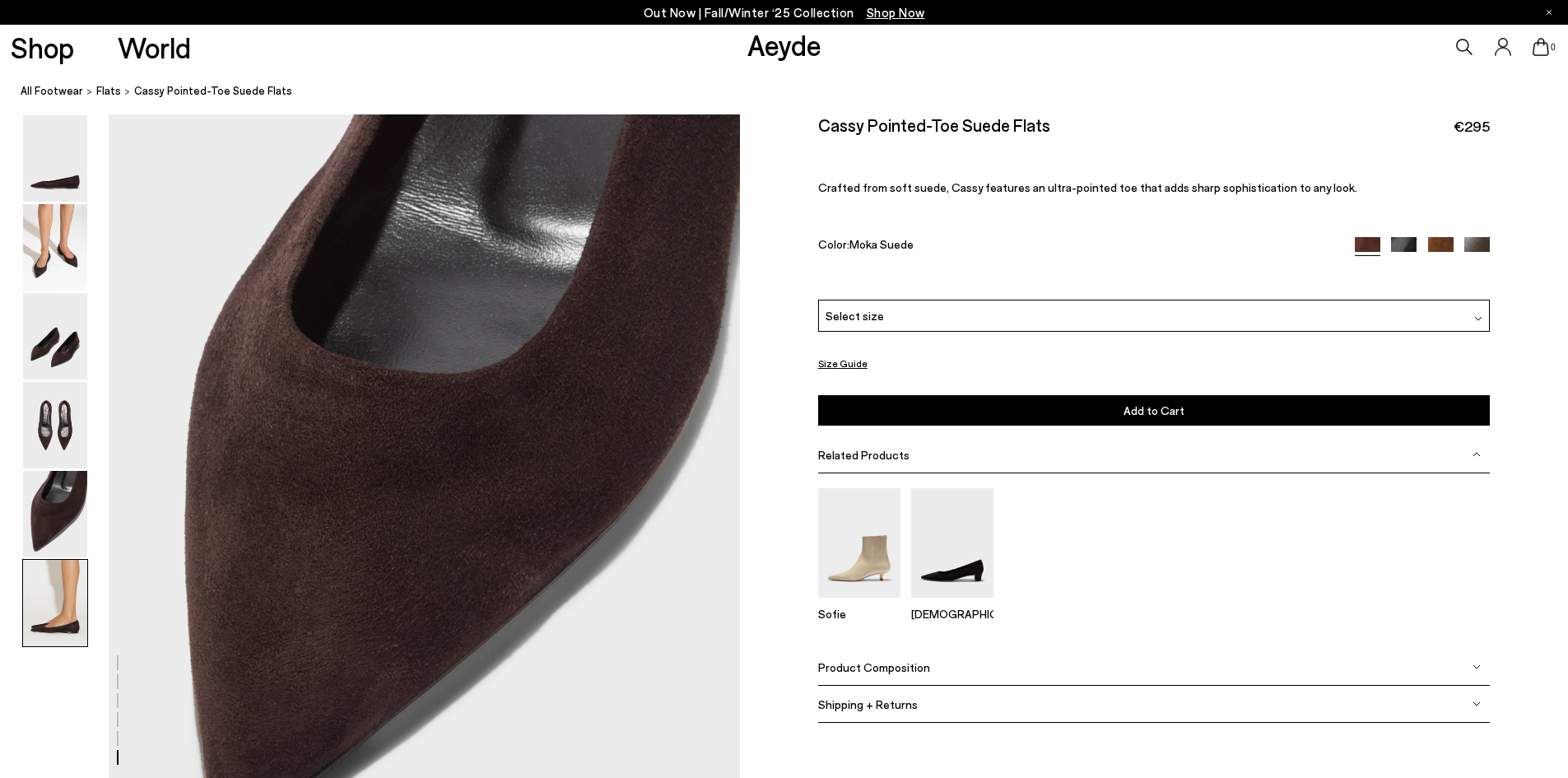
scroll to position [3210, 0]
